Goal: Transaction & Acquisition: Purchase product/service

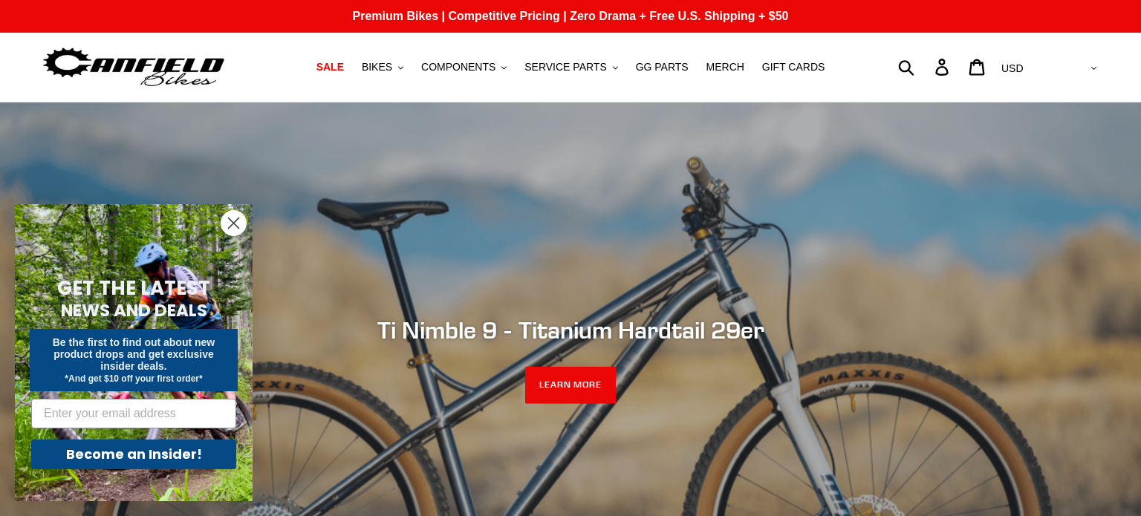
click at [233, 224] on icon "Close dialog" at bounding box center [234, 223] width 10 height 10
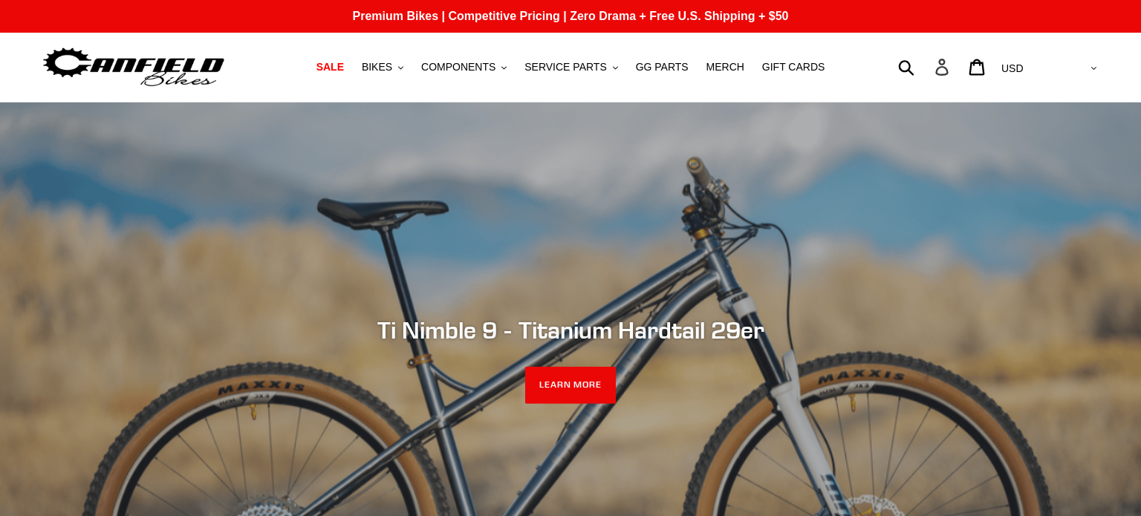
click at [961, 79] on link "Log in" at bounding box center [943, 67] width 35 height 32
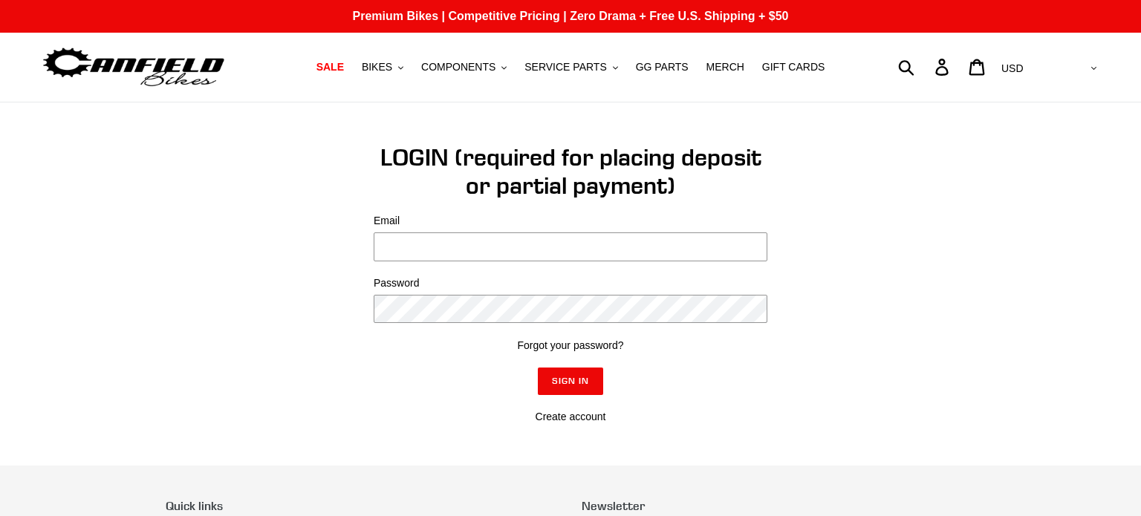
click at [926, 307] on div "We've sent you an email with a link to update your password. LOGIN (required fo…" at bounding box center [559, 284] width 832 height 282
click at [434, 249] on input "Email" at bounding box center [571, 247] width 394 height 29
type input "glock17gmk@gmail.com"
click at [392, 67] on span "BIKES" at bounding box center [377, 67] width 30 height 13
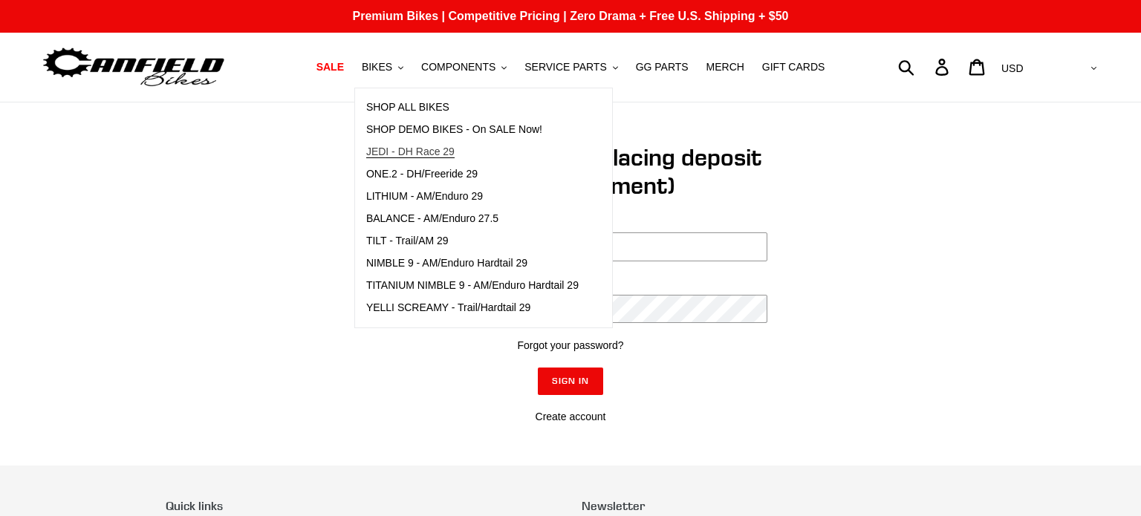
click at [415, 150] on span "JEDI - DH Race 29" at bounding box center [410, 152] width 88 height 13
